Goal: Task Accomplishment & Management: Manage account settings

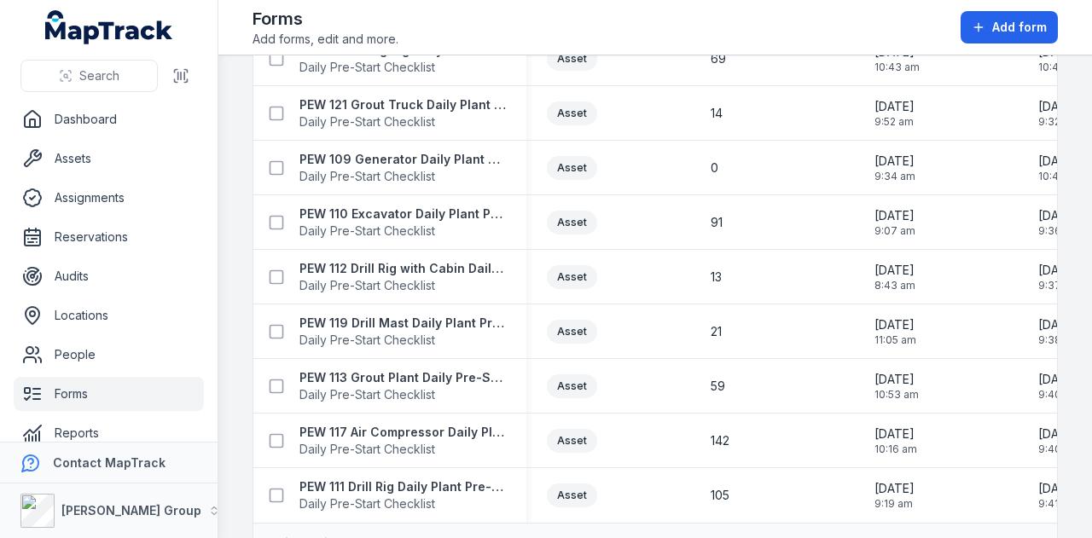
scroll to position [1061, 0]
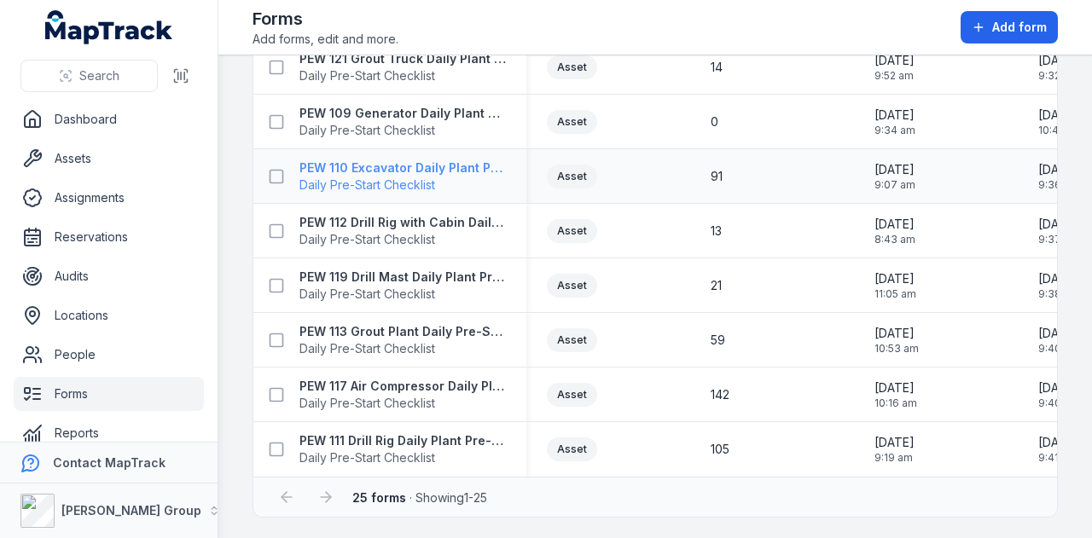
click at [447, 160] on strong "PEW 110 Excavator Daily Plant Pre-Start Checklist" at bounding box center [402, 168] width 206 height 17
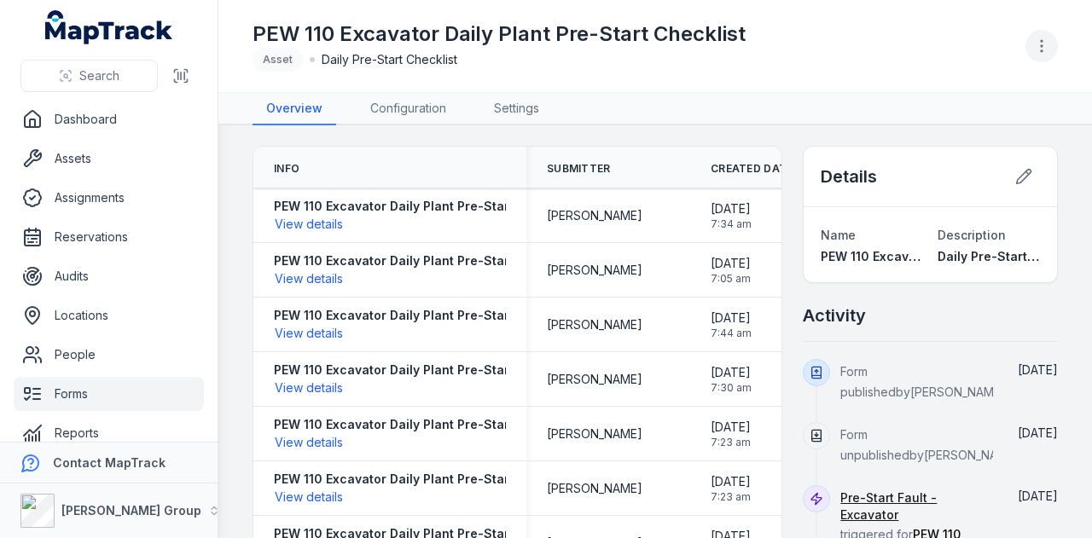
click at [1042, 52] on icon "button" at bounding box center [1041, 46] width 17 height 17
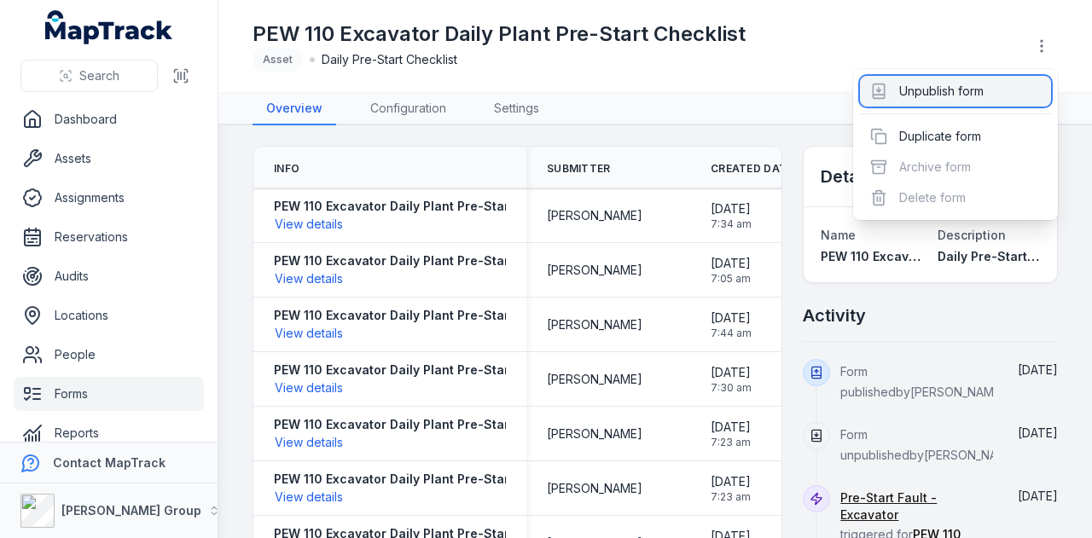
click at [942, 90] on div "Unpublish form" at bounding box center [955, 91] width 191 height 31
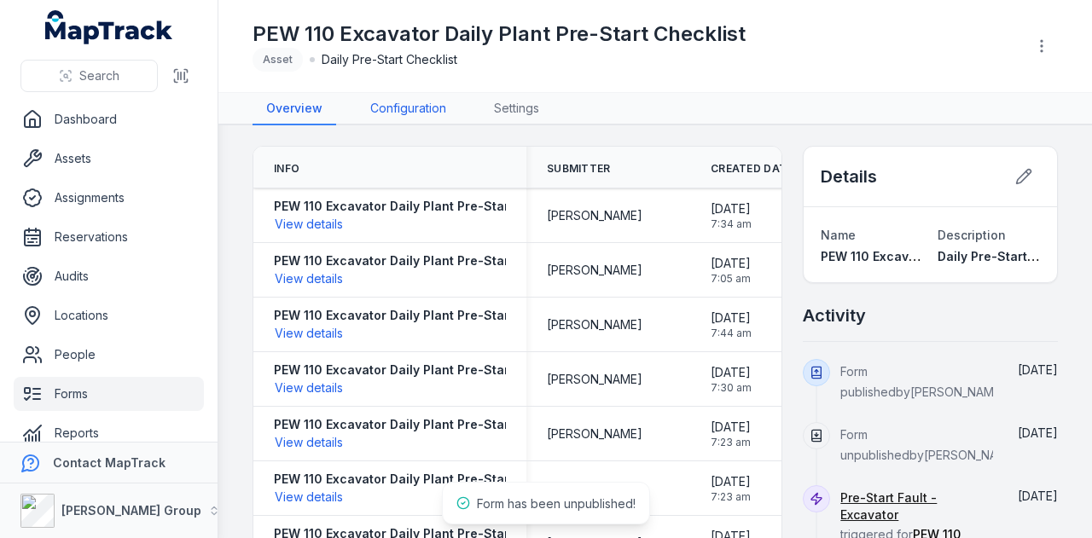
click at [421, 96] on link "Configuration" at bounding box center [408, 109] width 103 height 32
